Goal: Task Accomplishment & Management: Manage account settings

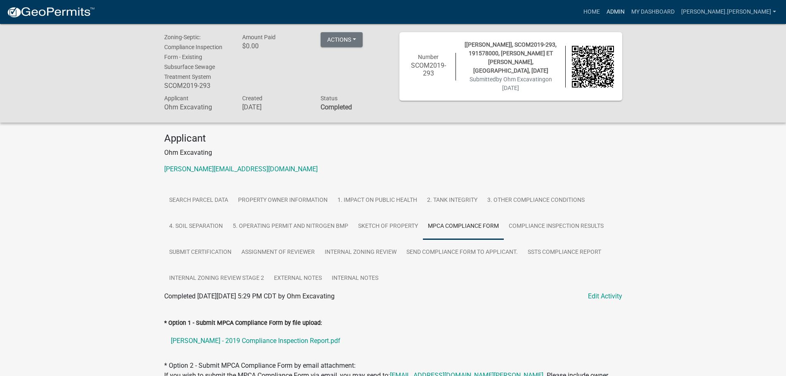
click at [628, 13] on link "Admin" at bounding box center [616, 12] width 25 height 16
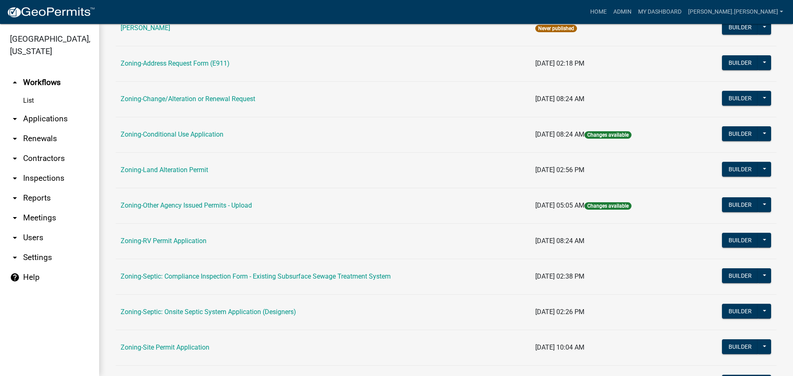
scroll to position [206, 0]
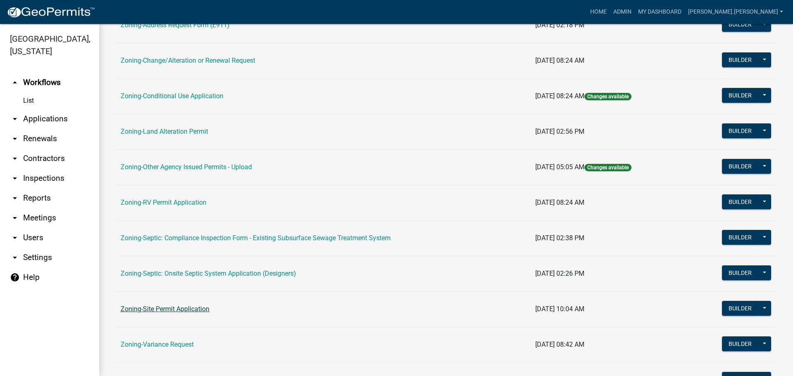
click at [197, 311] on link "Zoning-Site Permit Application" at bounding box center [165, 309] width 89 height 8
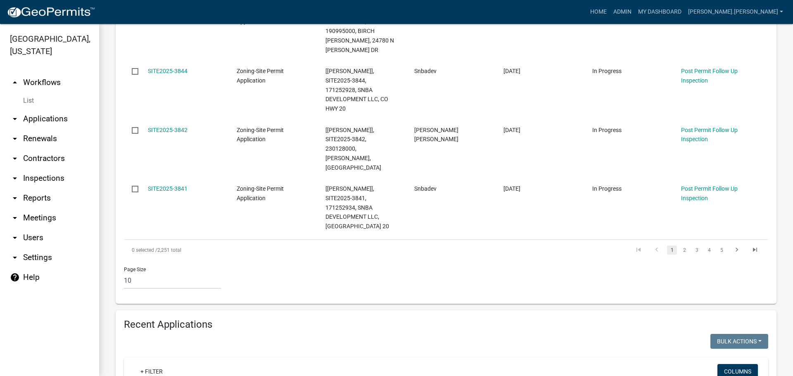
scroll to position [661, 0]
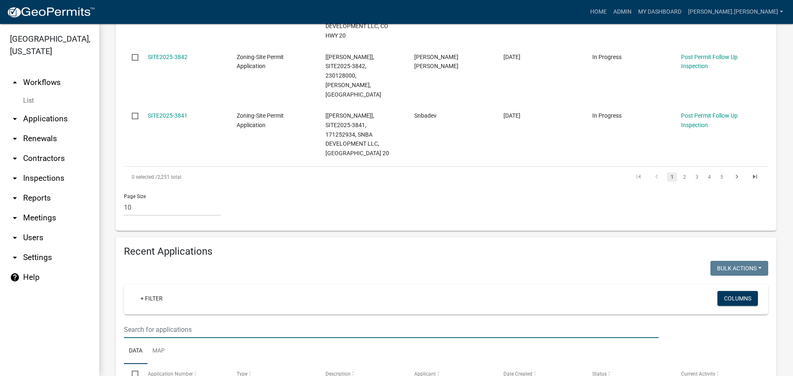
click at [180, 321] on input "text" at bounding box center [391, 329] width 535 height 17
type input "030493000"
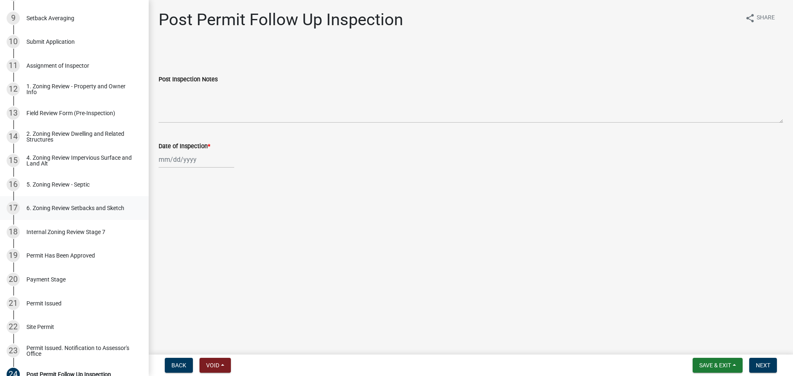
scroll to position [289, 0]
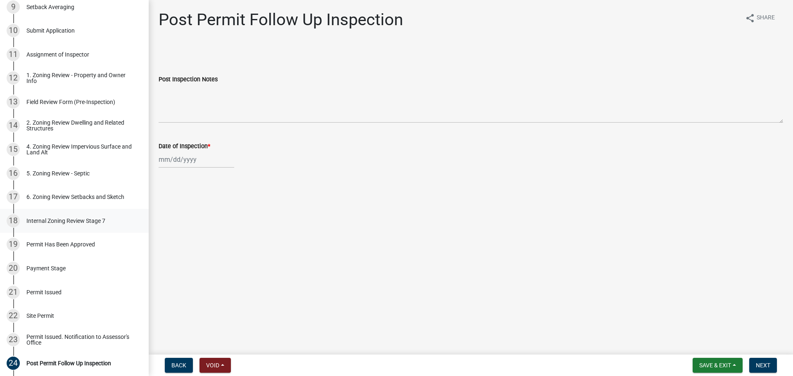
click at [78, 218] on div "Internal Zoning Review Stage 7" at bounding box center [65, 221] width 79 height 6
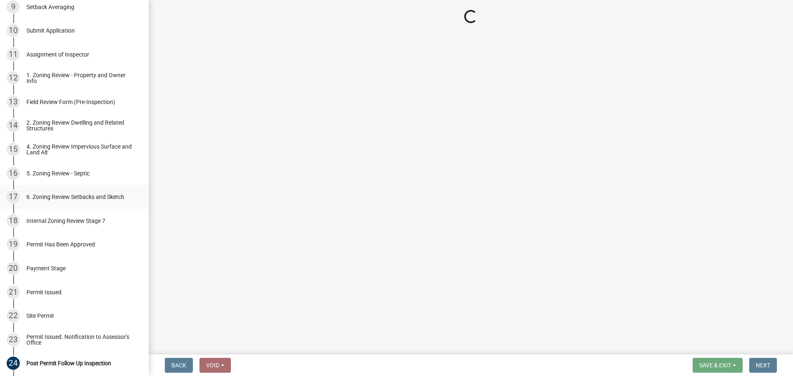
click at [81, 195] on div "6. Zoning Review Setbacks and Sketch" at bounding box center [75, 197] width 98 height 6
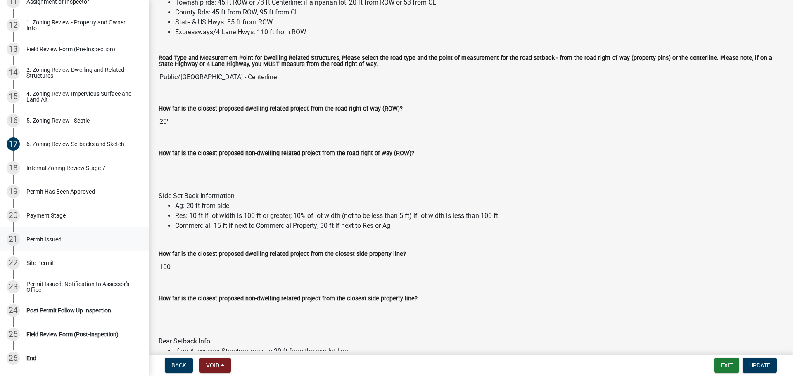
scroll to position [412, 0]
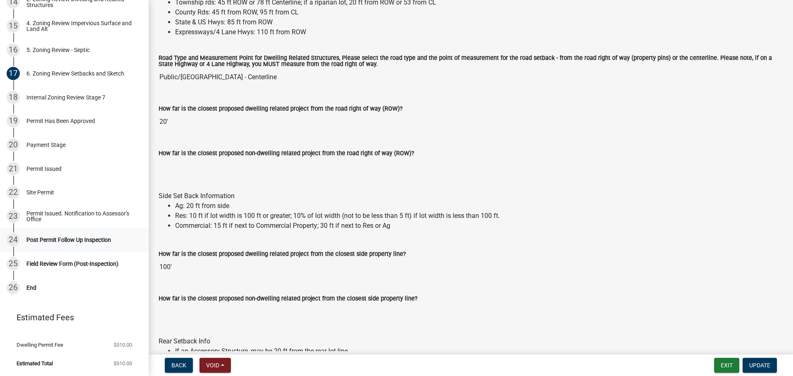
click at [74, 235] on div "24 Post Permit Follow Up Inspection" at bounding box center [71, 239] width 129 height 13
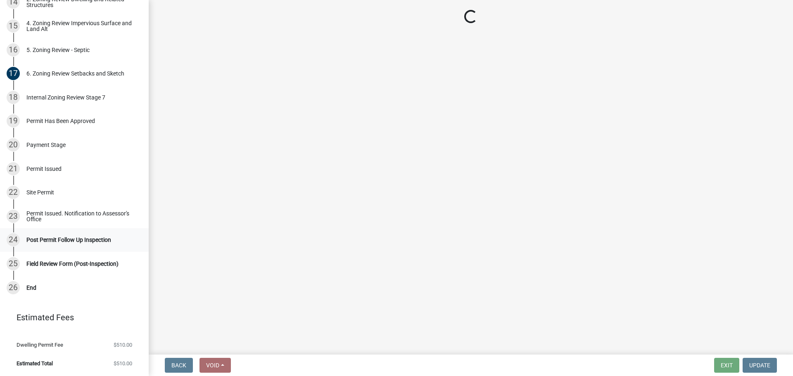
scroll to position [0, 0]
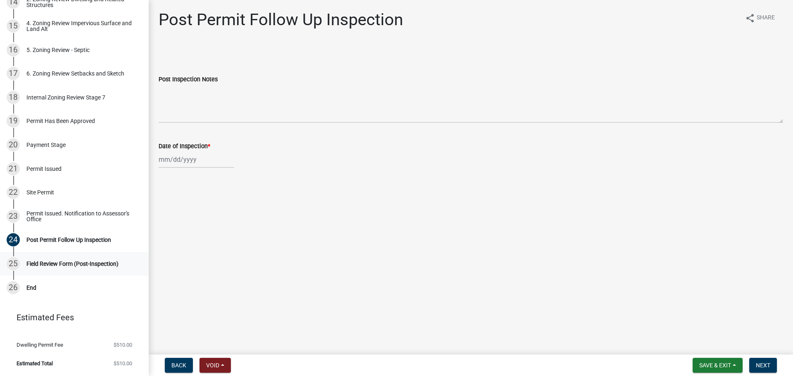
click at [93, 261] on div "Field Review Form (Post-Inspection)" at bounding box center [72, 264] width 92 height 6
click at [73, 263] on div "Field Review Form (Post-Inspection)" at bounding box center [72, 264] width 92 height 6
click at [64, 231] on link "24 Post Permit Follow Up Inspection" at bounding box center [74, 240] width 149 height 24
click at [63, 216] on div "Permit Issued. Notification to Assessor's Office" at bounding box center [80, 217] width 109 height 12
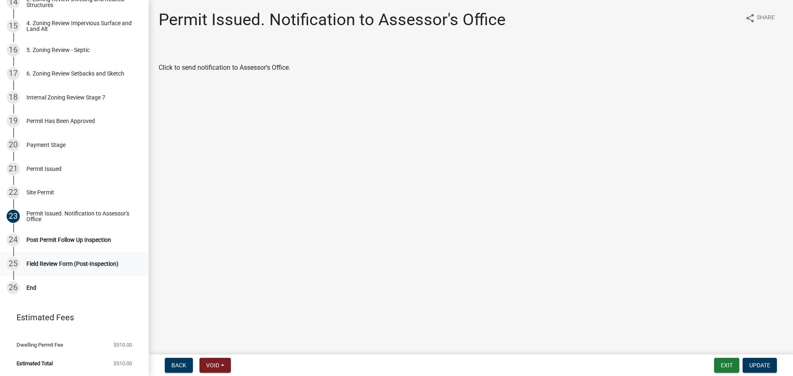
click at [79, 261] on div "Field Review Form (Post-Inspection)" at bounding box center [72, 264] width 92 height 6
